Goal: Check status: Check status

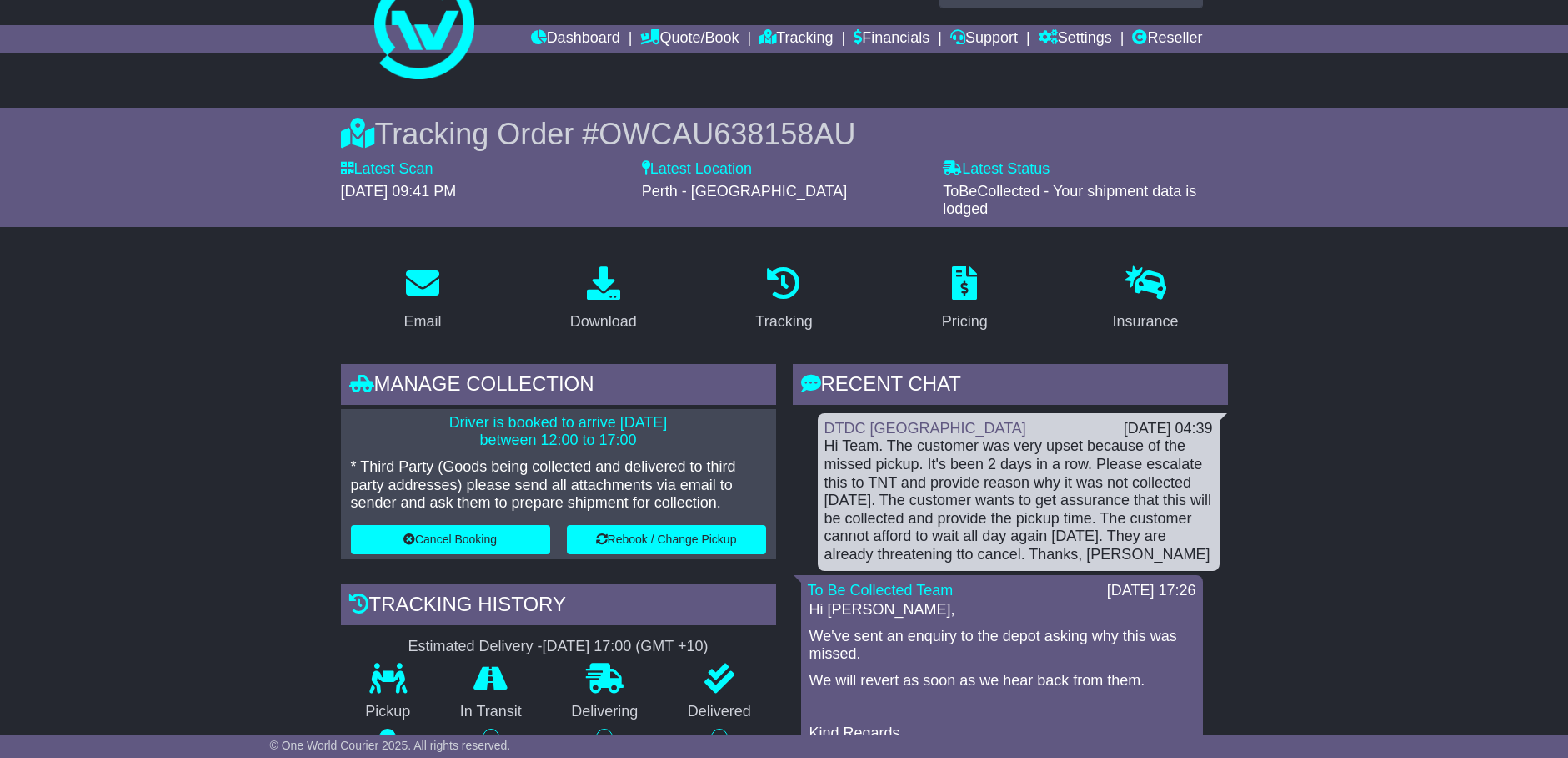
scroll to position [42, 0]
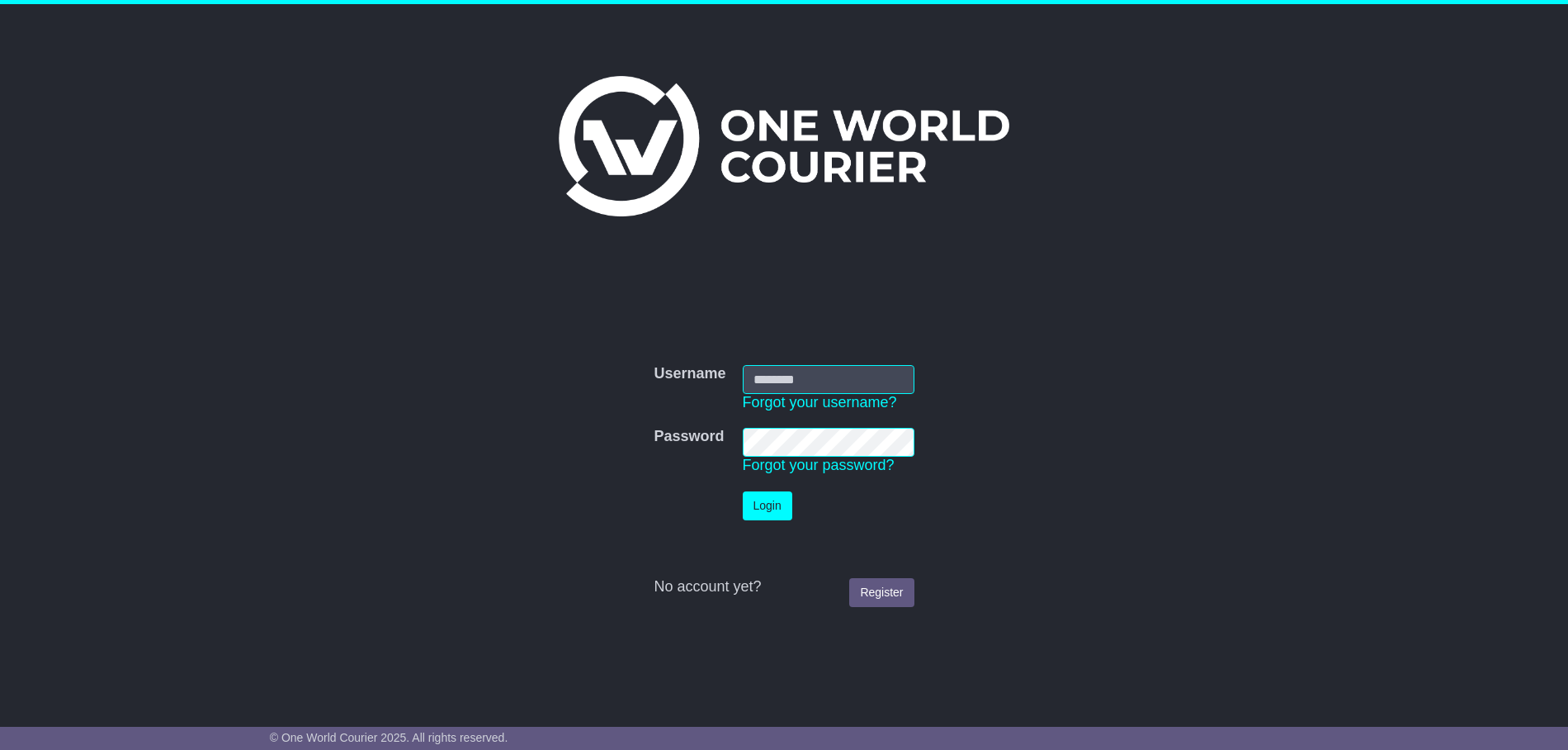
type input "**********"
drag, startPoint x: 0, startPoint y: 0, endPoint x: 777, endPoint y: 504, distance: 926.1
click at [777, 504] on button "Login" at bounding box center [767, 505] width 50 height 28
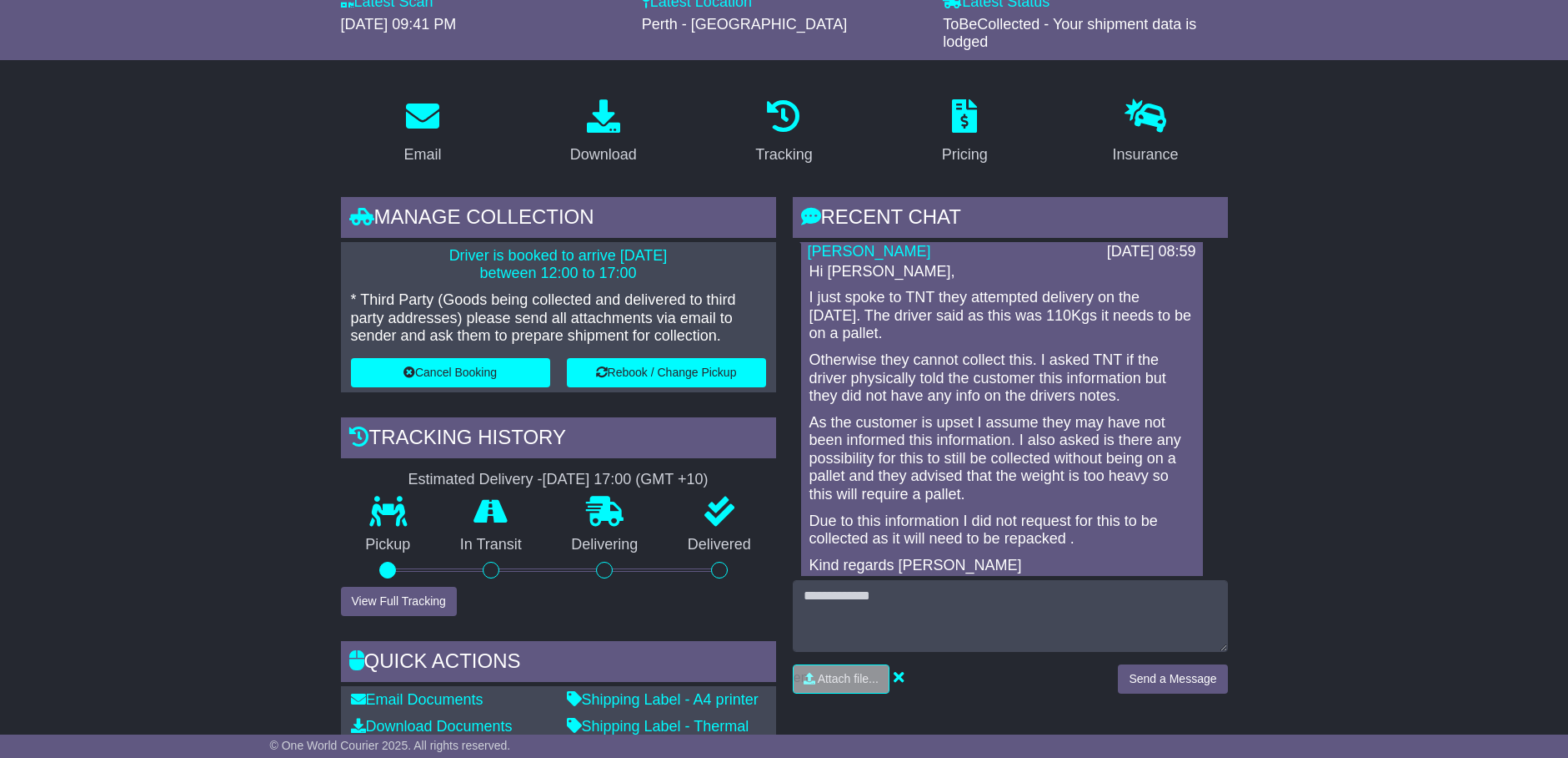
scroll to position [104, 0]
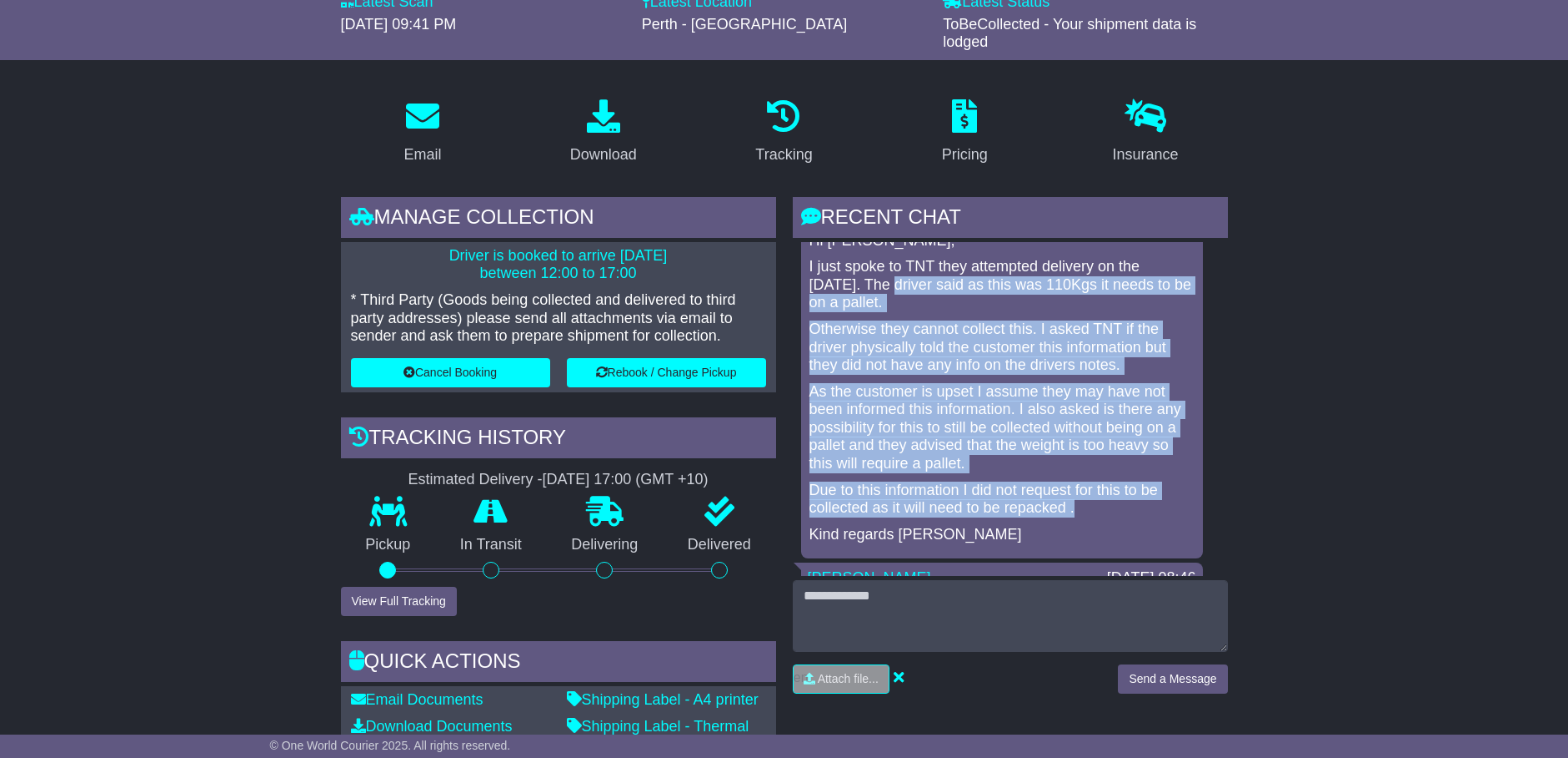
drag, startPoint x: 899, startPoint y: 285, endPoint x: 1090, endPoint y: 517, distance: 300.5
click at [1090, 517] on div "Hi Donna, I just spoke to TNT they attempted delivery on the 25/08/2025. The dr…" at bounding box center [1001, 388] width 389 height 312
copy div "The driver said as this was 110Kgs it needs to be on a pallet. Otherwise they c…"
